Goal: Find specific page/section

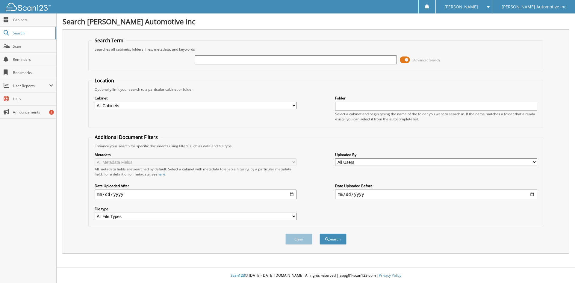
click at [239, 61] on input "text" at bounding box center [296, 59] width 202 height 9
type input "[PERSON_NAME]"
click at [320, 234] on button "Search" at bounding box center [333, 239] width 27 height 11
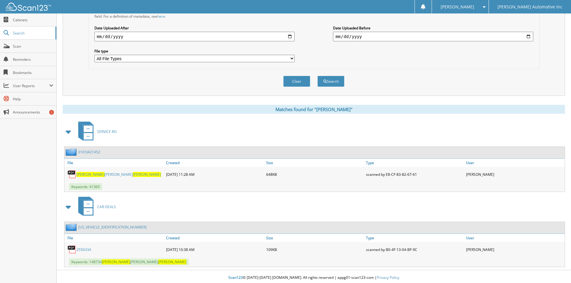
scroll to position [160, 0]
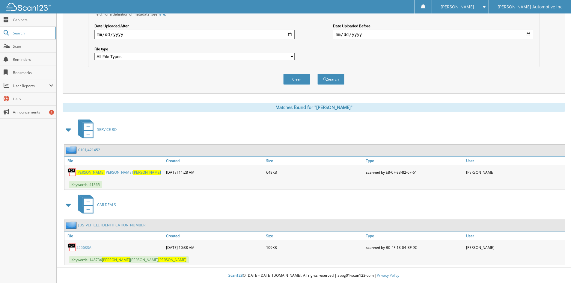
click at [102, 207] on span "CAR DEALS" at bounding box center [106, 204] width 19 height 5
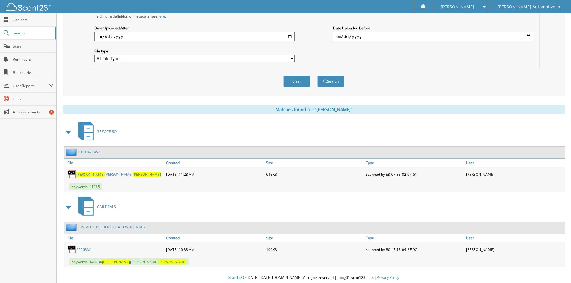
scroll to position [160, 0]
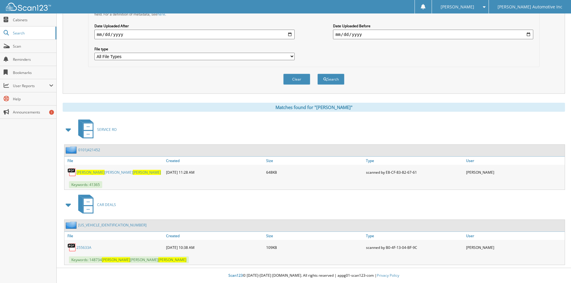
click at [83, 248] on link "255633A" at bounding box center [83, 247] width 15 height 5
